Goal: Information Seeking & Learning: Learn about a topic

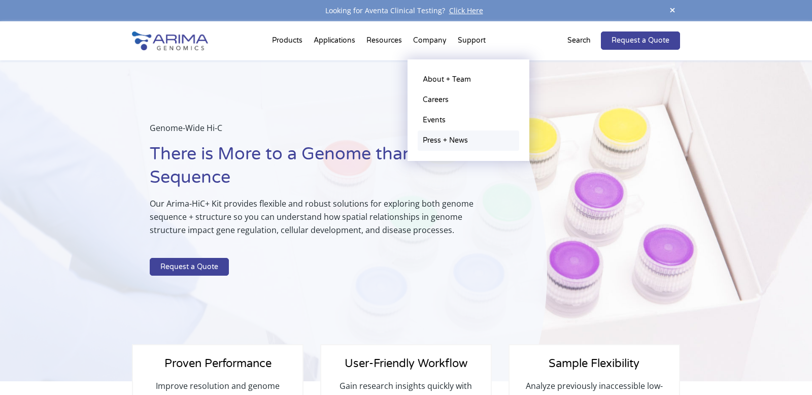
click at [440, 143] on link "Press + News" at bounding box center [469, 140] width 102 height 20
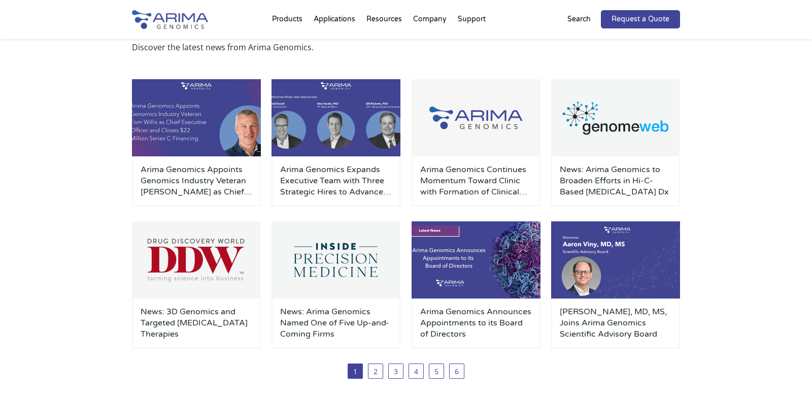
scroll to position [62, 0]
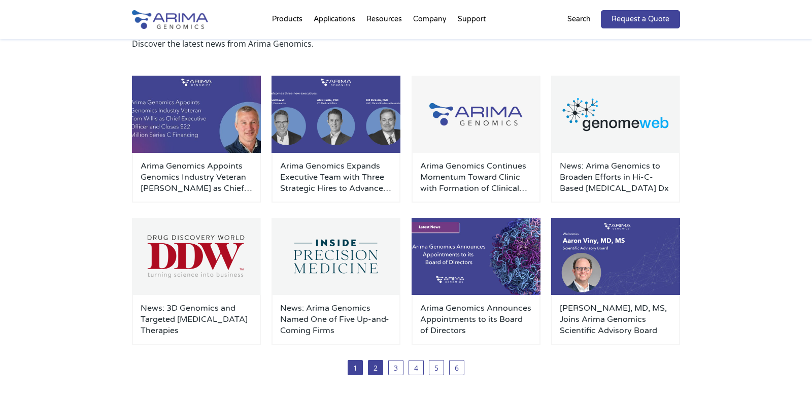
click at [370, 368] on link "2" at bounding box center [375, 367] width 15 height 15
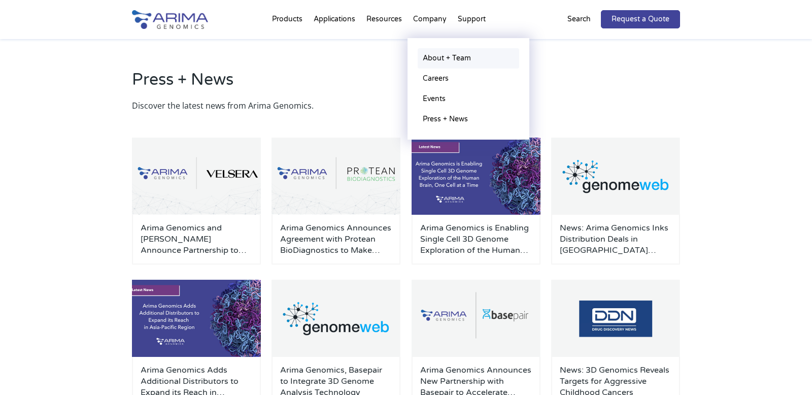
click at [437, 55] on link "About + Team" at bounding box center [469, 58] width 102 height 20
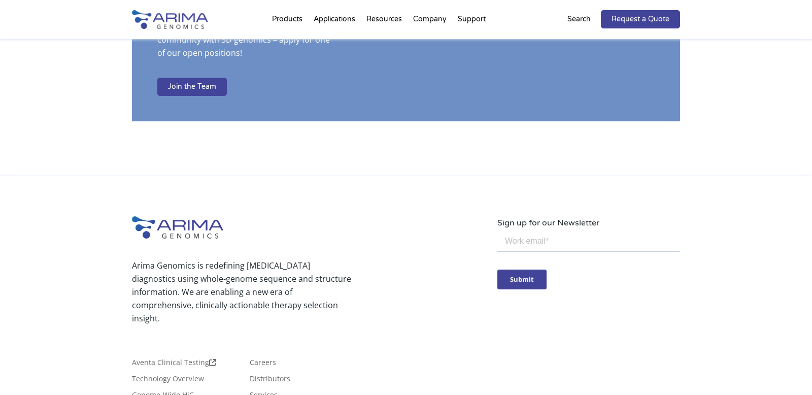
scroll to position [1841, 0]
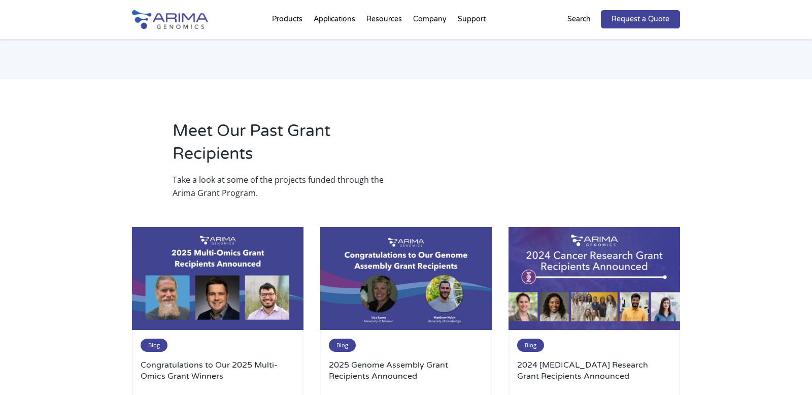
scroll to position [1031, 0]
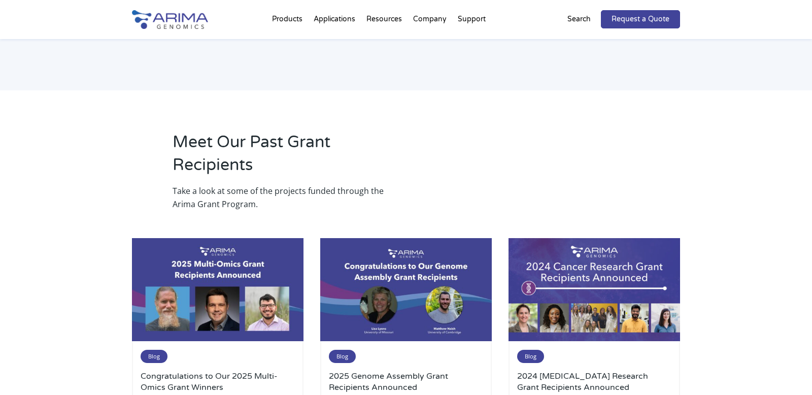
click at [210, 143] on h2 "Meet Our Past Grant Recipients" at bounding box center [282, 157] width 218 height 53
click at [210, 184] on p "Take a look at some of the projects funded through the Arima Grant Program." at bounding box center [282, 197] width 218 height 26
click at [214, 187] on p "Take a look at some of the projects funded through the Arima Grant Program." at bounding box center [282, 197] width 218 height 26
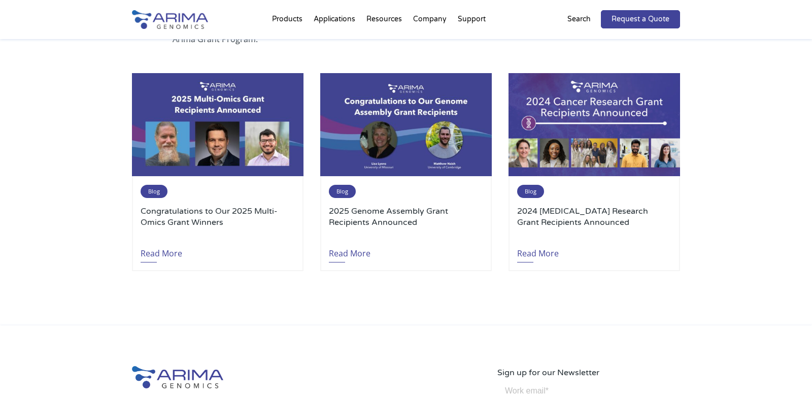
scroll to position [1199, 0]
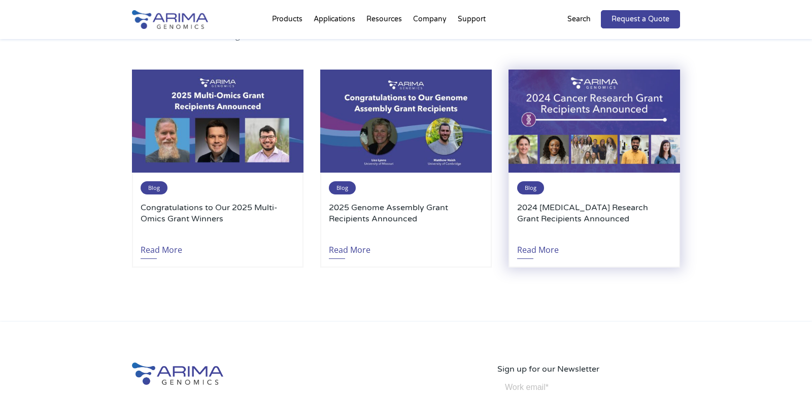
click at [580, 202] on h3 "2024 [MEDICAL_DATA] Research Grant Recipients Announced" at bounding box center [594, 219] width 154 height 34
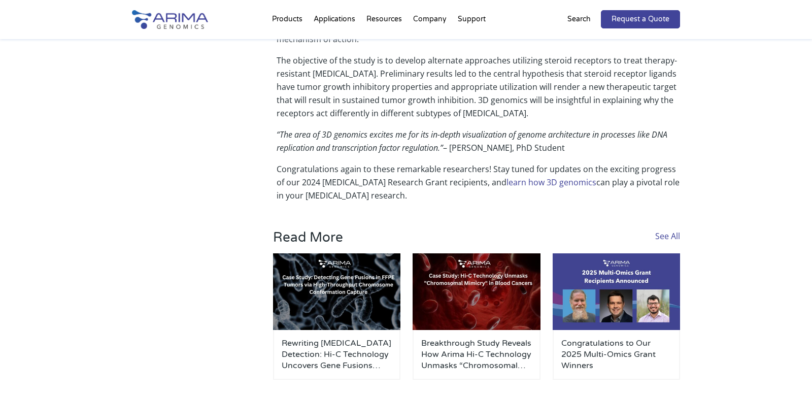
scroll to position [2395, 0]
